Goal: Information Seeking & Learning: Find specific fact

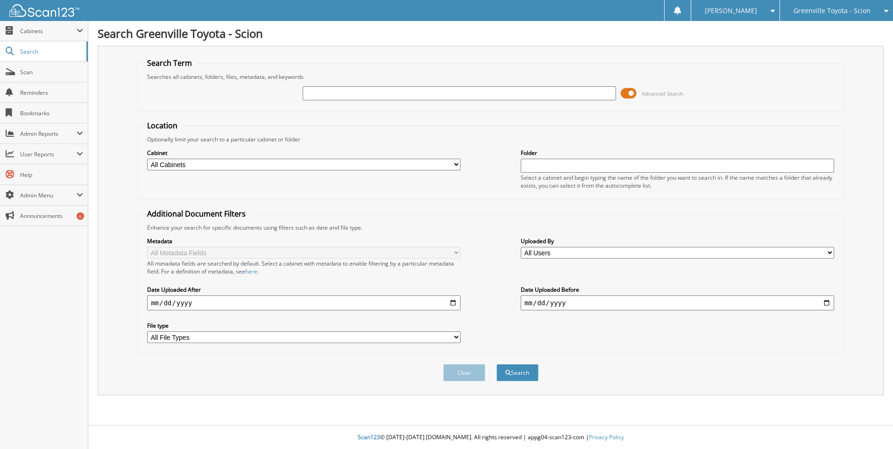
click at [452, 161] on select "All Cabinets ACCOUNTS PAYABLE ACCOUNTS RECEIVABLE ACTIVE EMPLOYEE FILES BANKS R…" at bounding box center [303, 165] width 313 height 12
select select "497"
click at [147, 159] on select "All Cabinets ACCOUNTS PAYABLE ACCOUNTS RECEIVABLE ACTIVE EMPLOYEE FILES BANKS R…" at bounding box center [303, 165] width 313 height 12
click at [452, 303] on input "date" at bounding box center [303, 303] width 313 height 15
type input "2025-01-01"
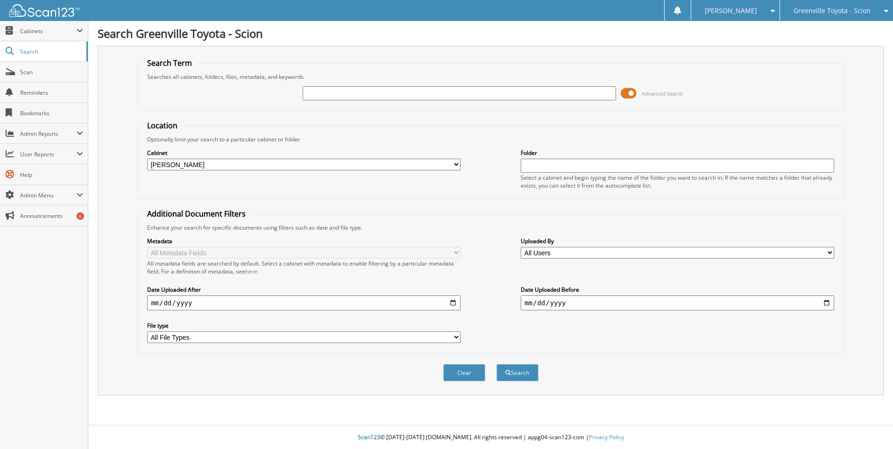
click at [343, 93] on input "text" at bounding box center [459, 93] width 313 height 14
type input "form 941"
click at [524, 377] on button "Search" at bounding box center [517, 372] width 42 height 17
click at [456, 302] on input "date" at bounding box center [303, 303] width 313 height 15
type input "[DATE]"
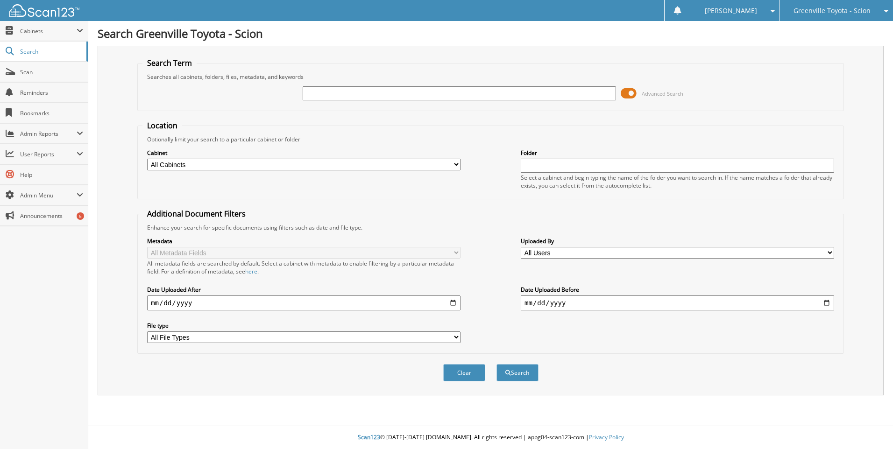
click at [330, 97] on input "text" at bounding box center [459, 93] width 313 height 14
type input "941"
click at [627, 92] on span at bounding box center [628, 93] width 16 height 14
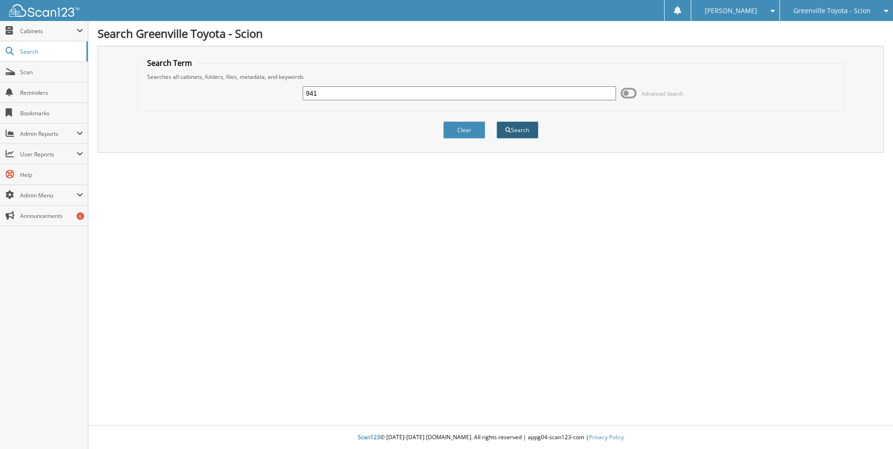
click at [519, 130] on button "Search" at bounding box center [517, 129] width 42 height 17
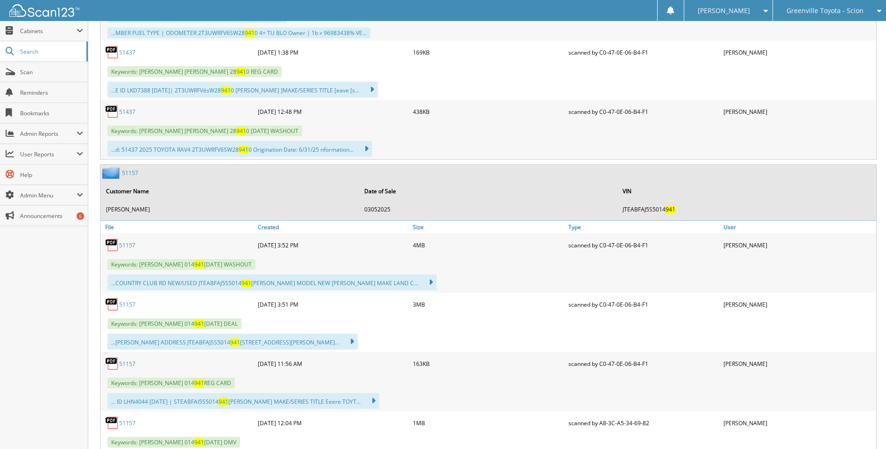
scroll to position [1961, 0]
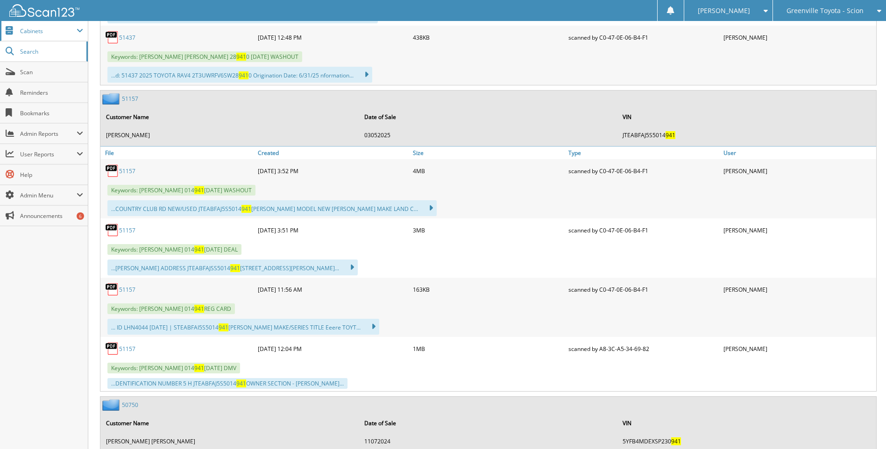
click at [77, 28] on span "Cabinets" at bounding box center [44, 31] width 88 height 20
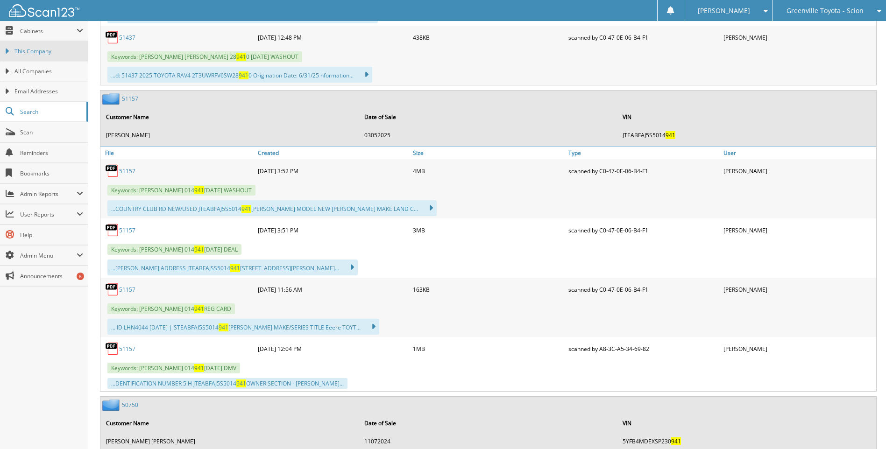
click at [43, 54] on span "This Company" at bounding box center [48, 51] width 69 height 8
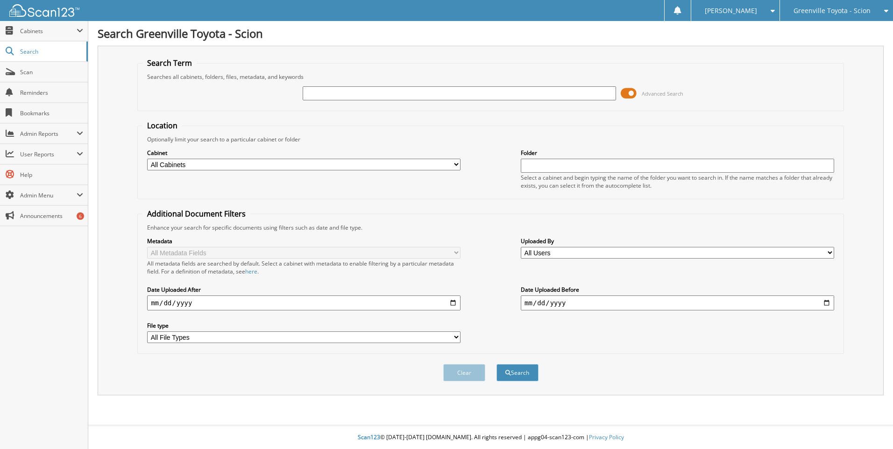
click at [338, 94] on input "text" at bounding box center [459, 93] width 313 height 14
type input "form 941"
click at [459, 300] on input "date" at bounding box center [303, 303] width 313 height 15
click at [449, 306] on input "date" at bounding box center [303, 303] width 313 height 15
type input "[DATE]"
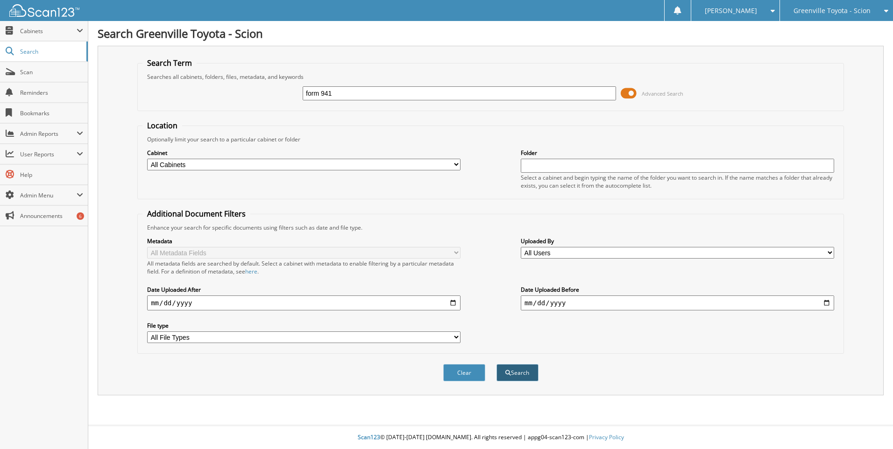
click at [524, 377] on button "Search" at bounding box center [517, 372] width 42 height 17
